Goal: Task Accomplishment & Management: Manage account settings

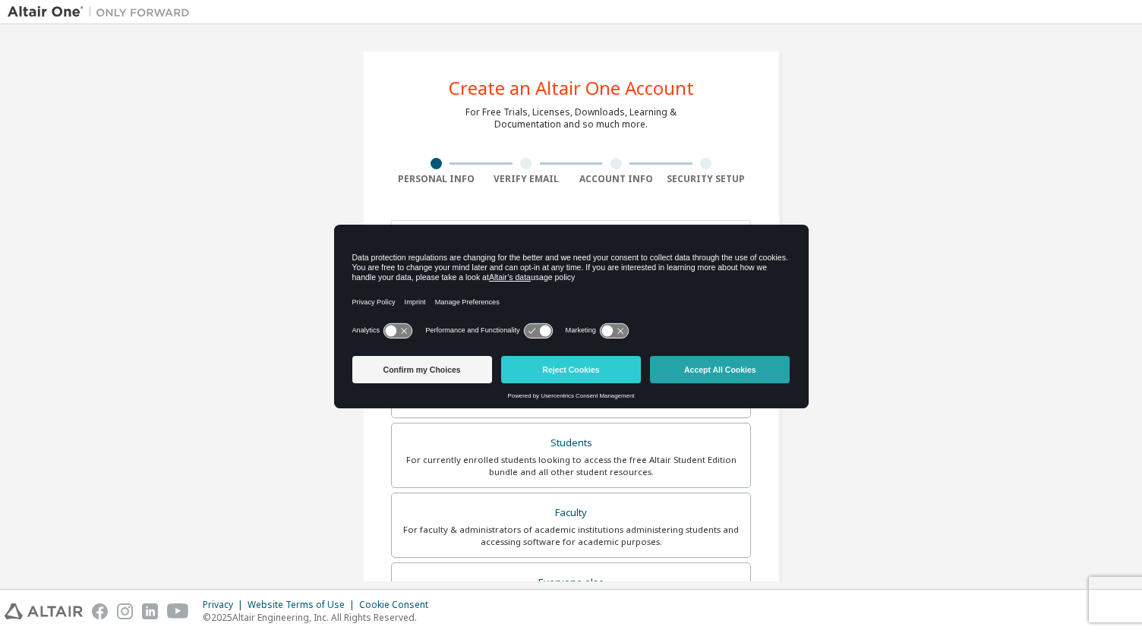
click at [694, 368] on button "Accept All Cookies" at bounding box center [720, 369] width 140 height 27
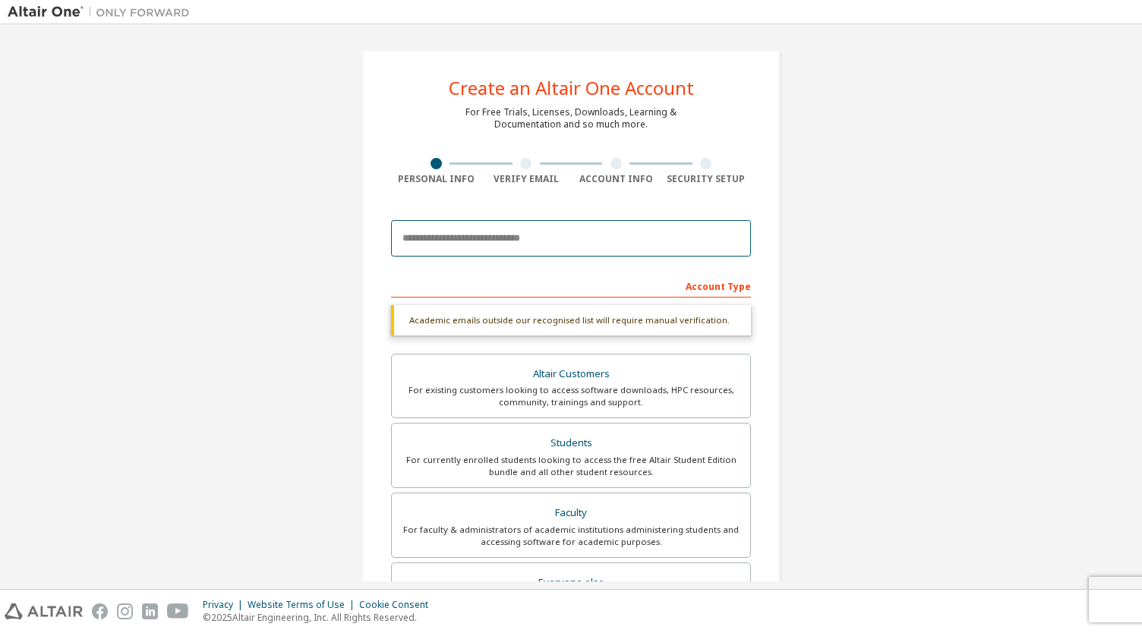
click at [607, 247] on input "email" at bounding box center [571, 238] width 360 height 36
type input "*"
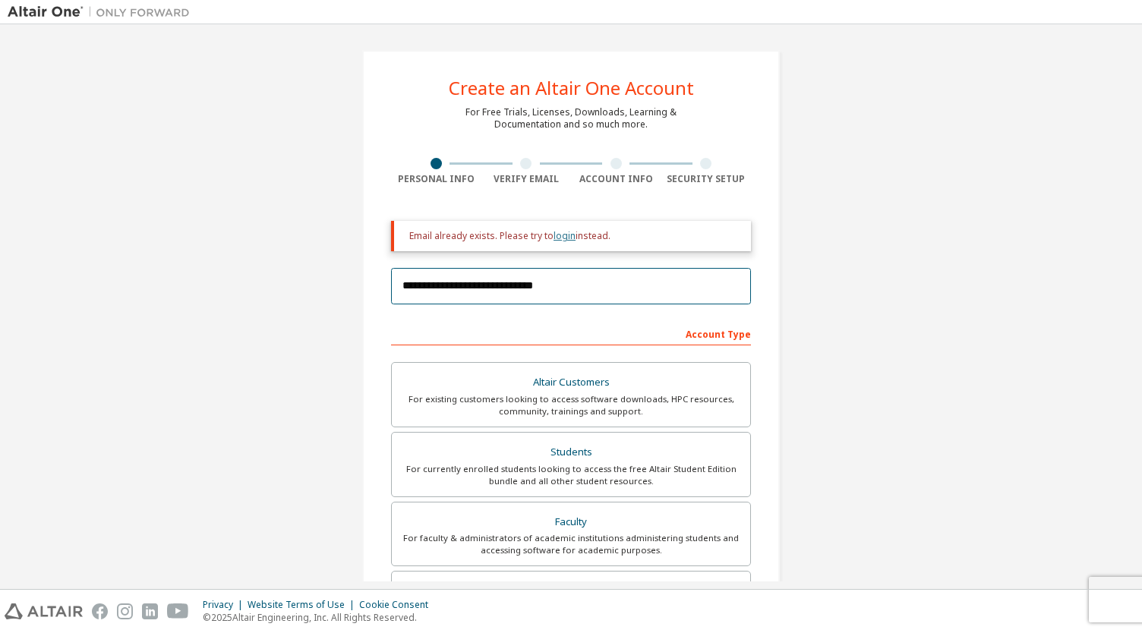
type input "**********"
click at [561, 238] on link "login" at bounding box center [564, 235] width 22 height 13
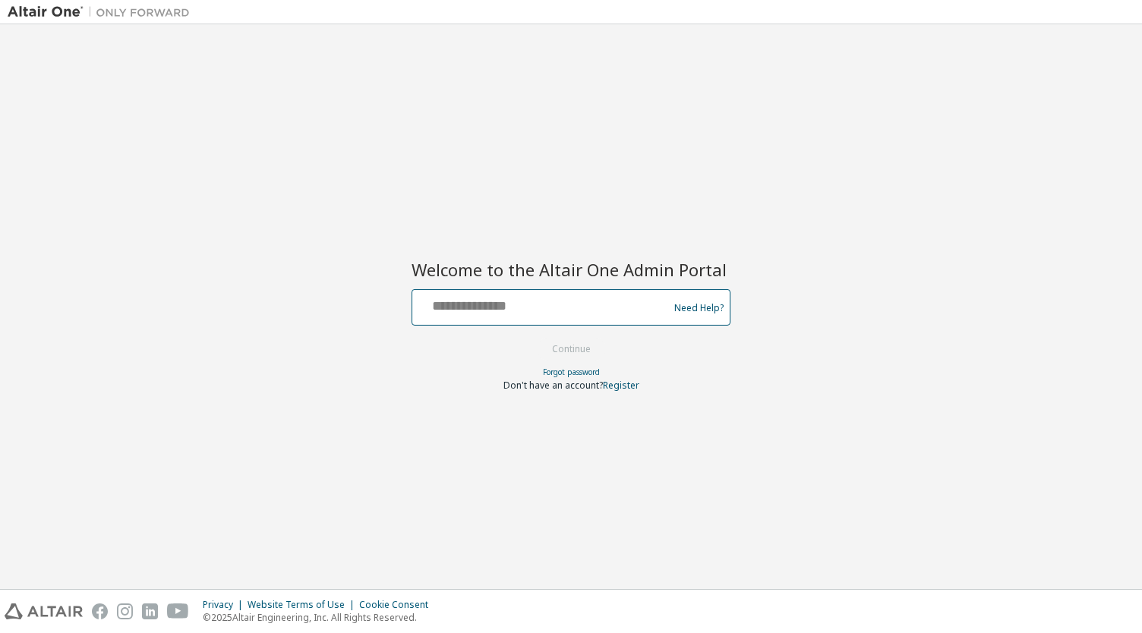
click at [537, 309] on input "text" at bounding box center [542, 304] width 248 height 22
type input "**********"
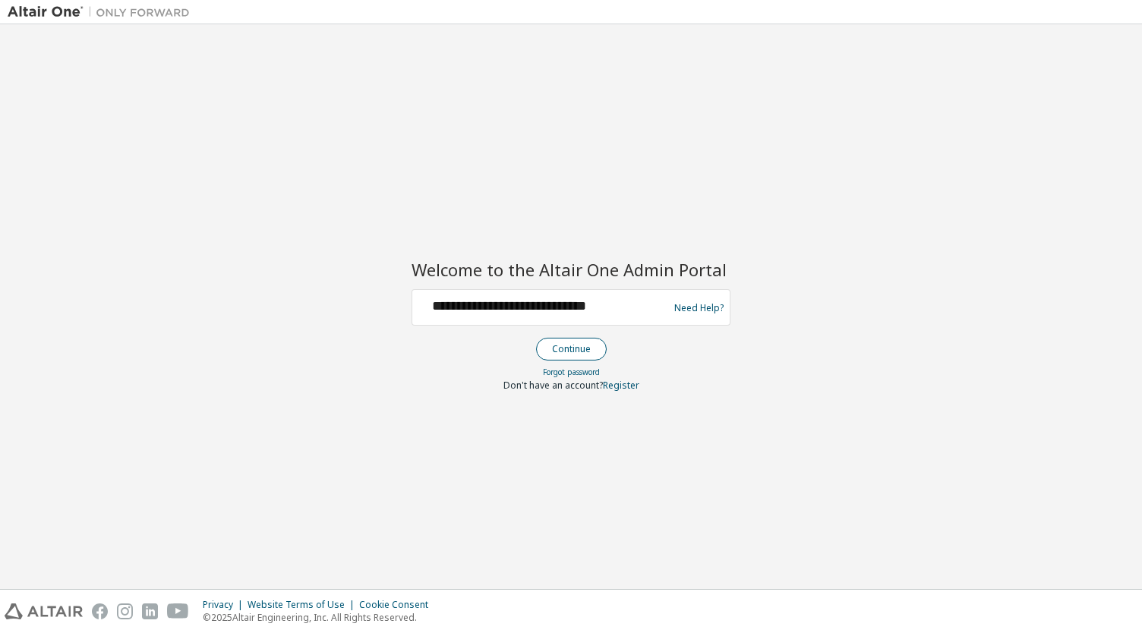
click at [560, 347] on button "Continue" at bounding box center [571, 349] width 71 height 23
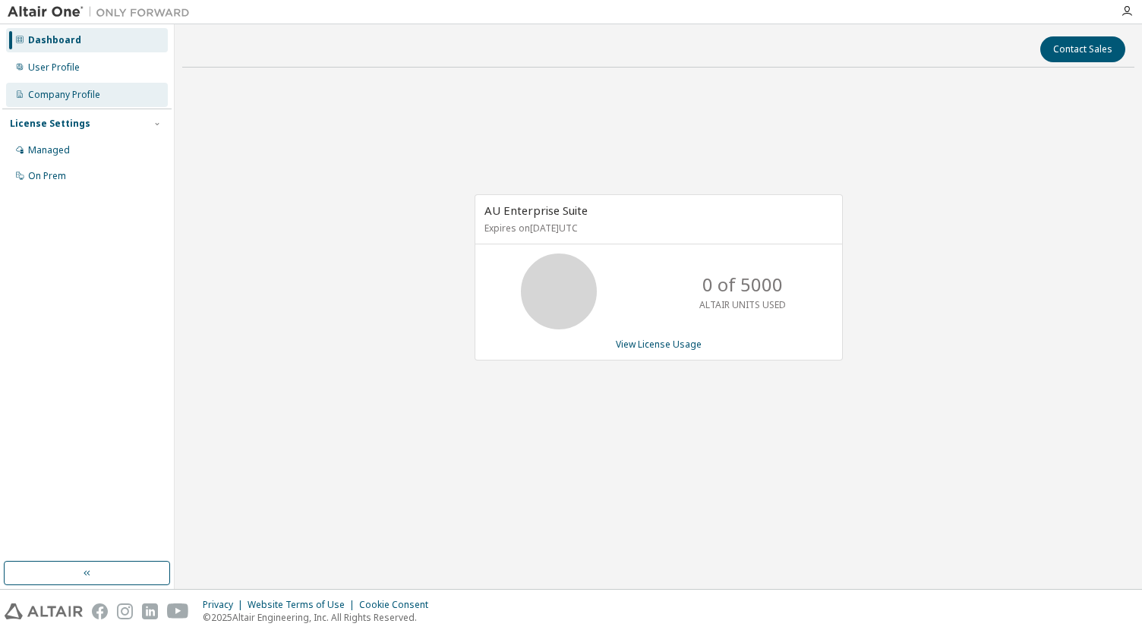
click at [84, 98] on div "Company Profile" at bounding box center [64, 95] width 72 height 12
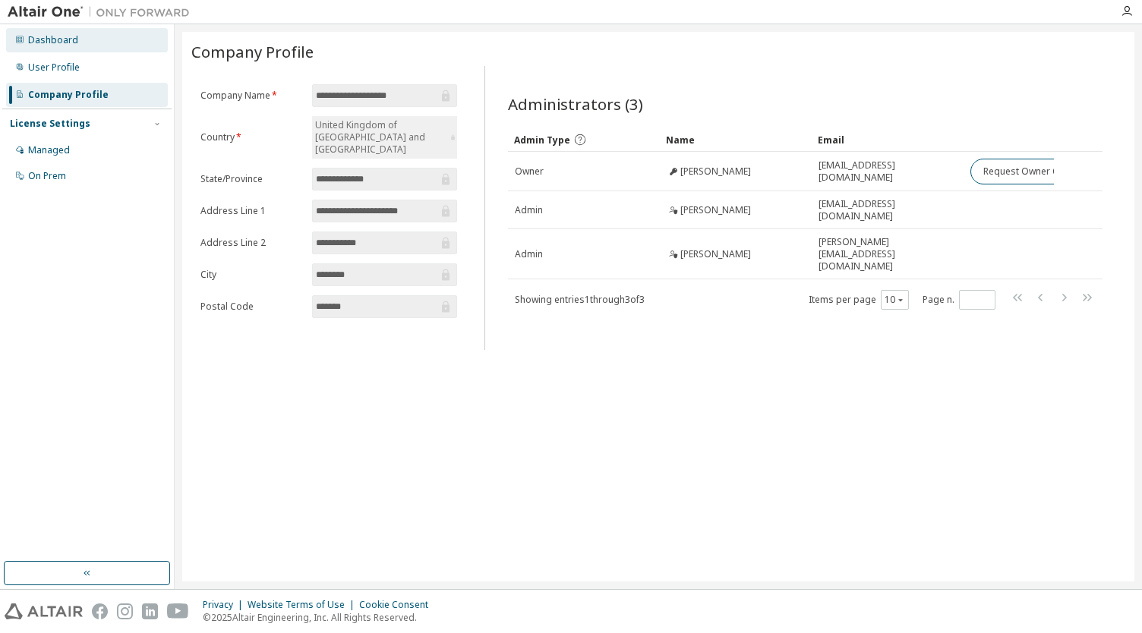
click at [97, 48] on div "Dashboard" at bounding box center [87, 40] width 162 height 24
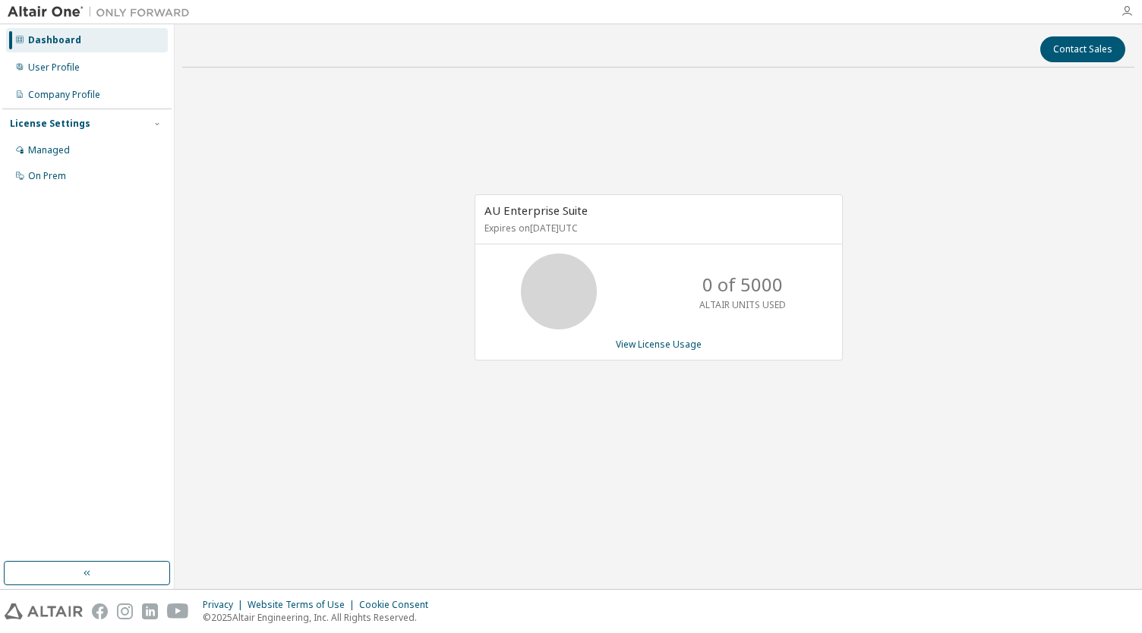
click at [1125, 8] on icon "button" at bounding box center [1127, 11] width 12 height 12
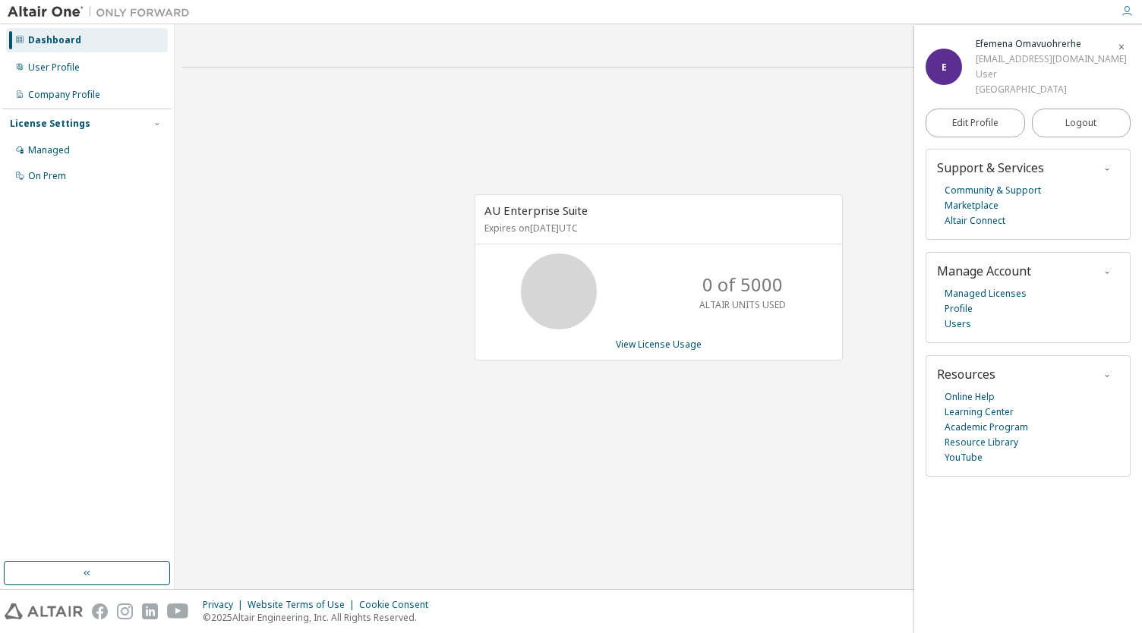
click at [76, 17] on img at bounding box center [103, 12] width 190 height 15
click at [63, 16] on img at bounding box center [103, 12] width 190 height 15
click at [55, 22] on div at bounding box center [98, 12] width 197 height 24
click at [970, 204] on link "Marketplace" at bounding box center [971, 205] width 54 height 15
